Goal: Transaction & Acquisition: Download file/media

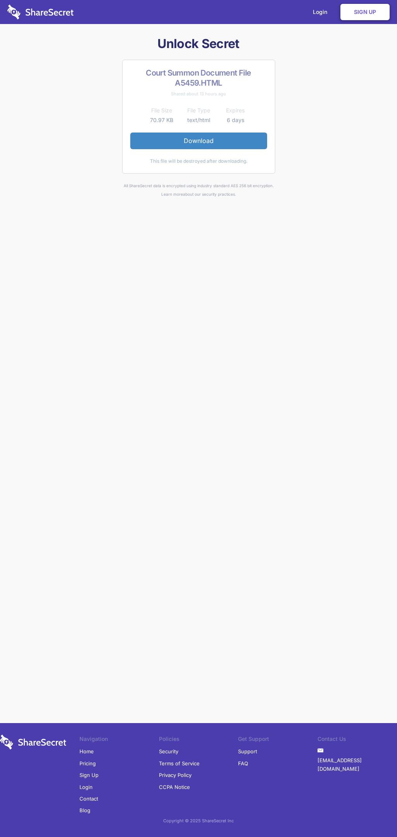
click at [198, 141] on link "Download" at bounding box center [198, 141] width 137 height 16
